Goal: Transaction & Acquisition: Subscribe to service/newsletter

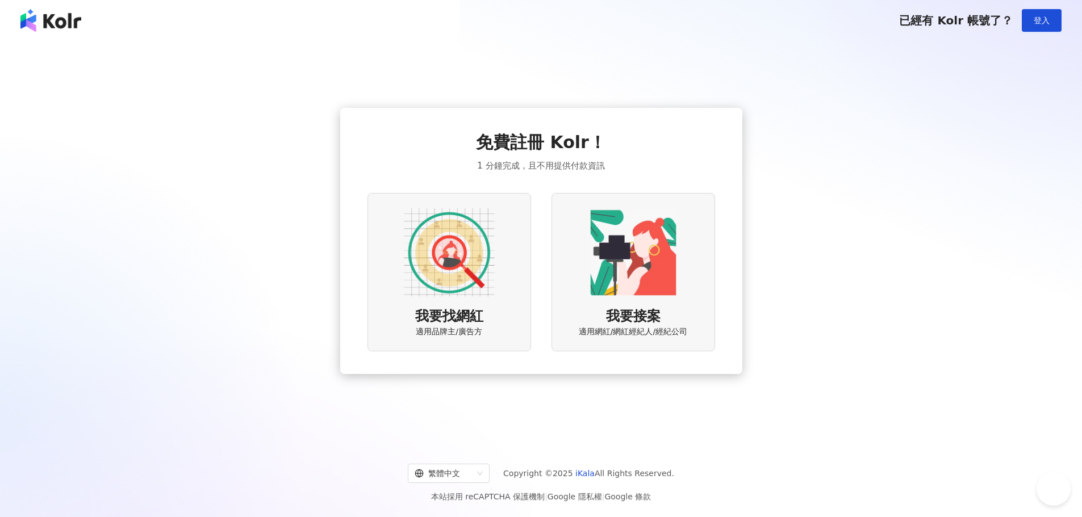
click at [439, 254] on img at bounding box center [449, 252] width 91 height 91
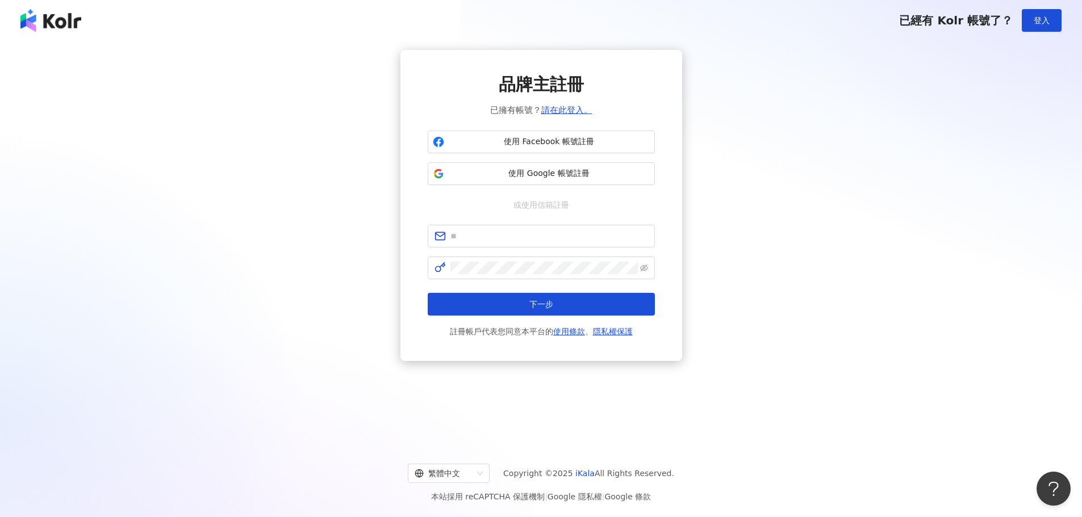
click at [55, 23] on img at bounding box center [50, 20] width 61 height 23
